Goal: Information Seeking & Learning: Stay updated

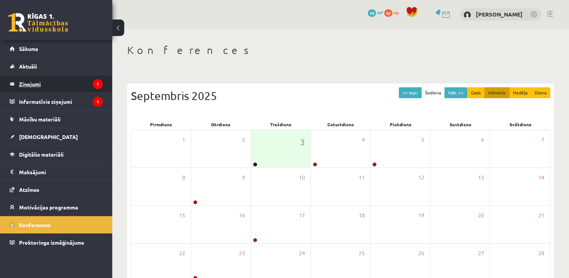
click at [47, 84] on legend "Ziņojumi 1" at bounding box center [61, 83] width 84 height 17
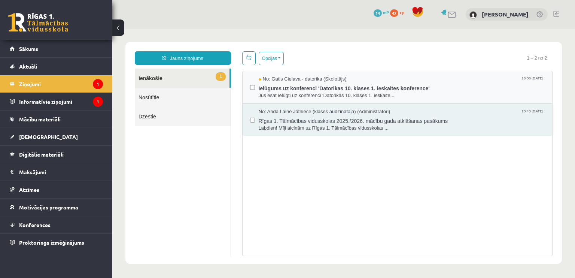
click at [253, 80] on div "No: [PERSON_NAME] - datorika (Skolotājs) 18:08 [DATE] Ielūgums uz konferenci 'D…" at bounding box center [397, 87] width 295 height 23
click at [450, 81] on div "No: Gatis Cielava - datorika (Skolotājs) 18:08 03/09/2025" at bounding box center [402, 79] width 286 height 7
click at [156, 79] on link "1 Ienākošie" at bounding box center [182, 77] width 95 height 19
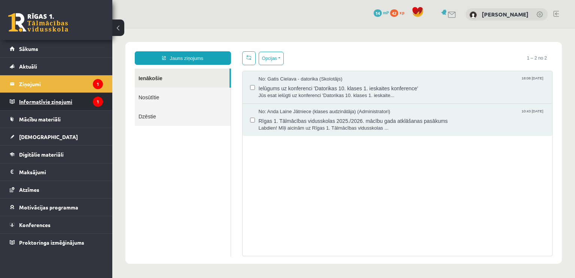
click at [74, 101] on legend "Informatīvie ziņojumi 1" at bounding box center [61, 101] width 84 height 17
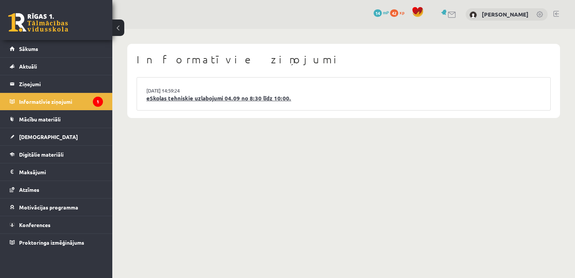
click at [250, 98] on link "eSkolas tehniskie uzlabojumi 04.09 no 8:30 līdz 10:00." at bounding box center [343, 98] width 394 height 9
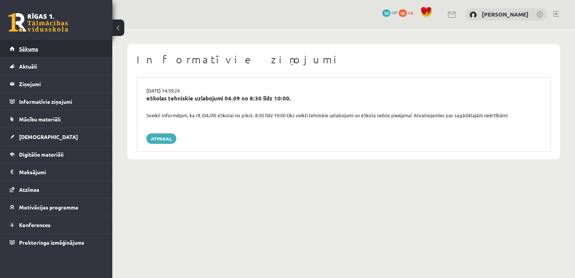
click at [58, 49] on link "Sākums" at bounding box center [56, 48] width 93 height 17
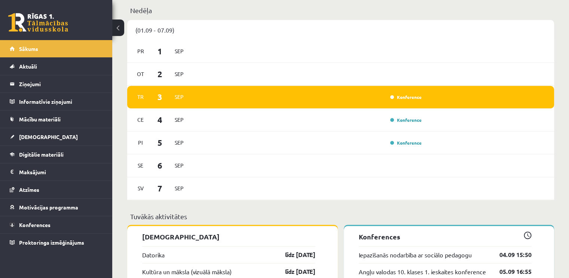
scroll to position [394, 0]
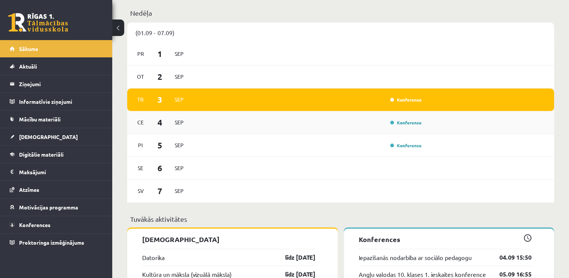
click at [411, 115] on div "Ce 4 Sep Konference" at bounding box center [340, 122] width 427 height 23
click at [412, 121] on link "Konference" at bounding box center [405, 122] width 31 height 6
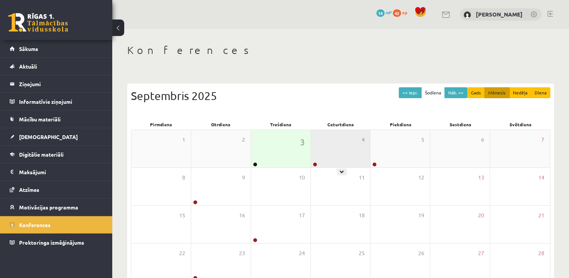
click at [318, 161] on div "4" at bounding box center [340, 148] width 59 height 37
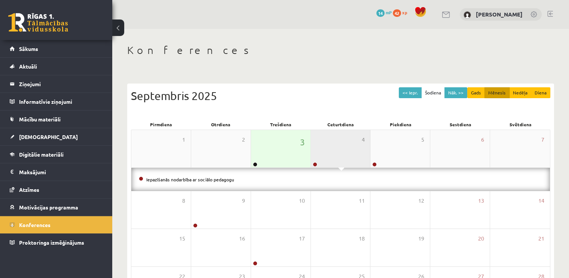
click at [344, 165] on div "4" at bounding box center [340, 148] width 59 height 37
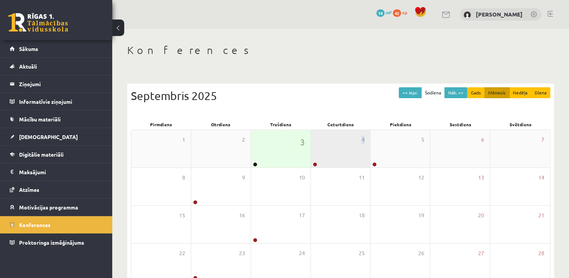
click at [344, 165] on div "4" at bounding box center [340, 148] width 59 height 37
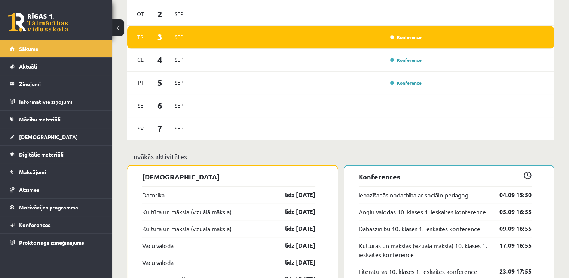
scroll to position [556, 0]
